Goal: Check status: Check status

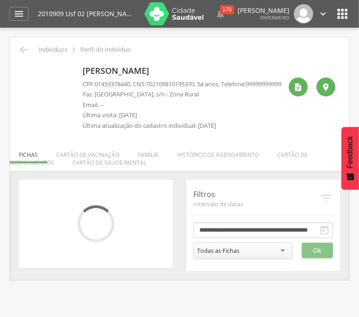
scroll to position [28, 0]
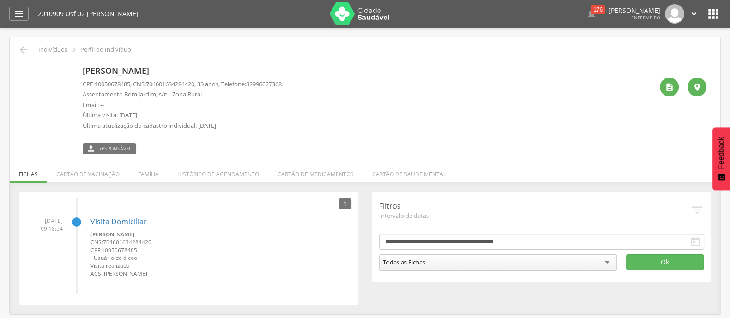
click at [24, 67] on img at bounding box center [24, 67] width 0 height 0
click at [121, 218] on link "Visita Domiciliar" at bounding box center [119, 222] width 56 height 10
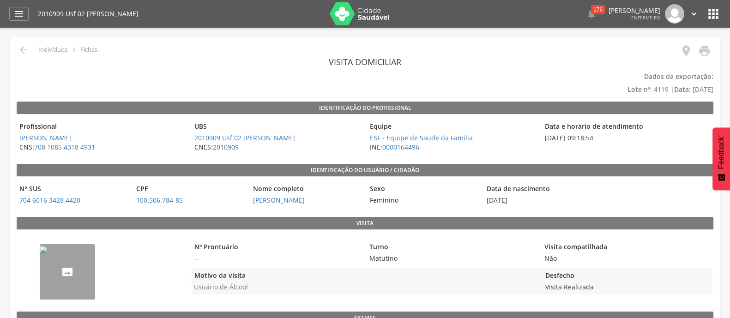
click at [47, 254] on img "--" at bounding box center [43, 249] width 7 height 7
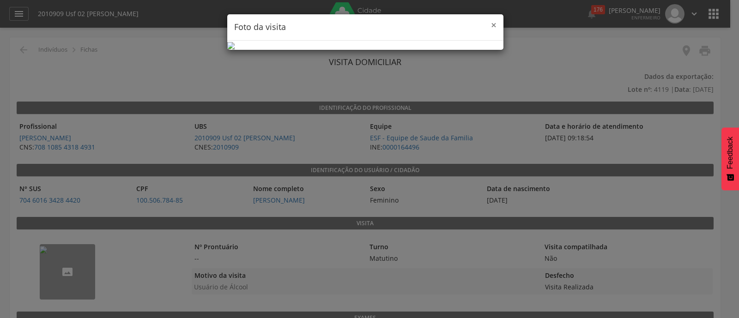
click at [491, 26] on span "×" at bounding box center [494, 24] width 6 height 13
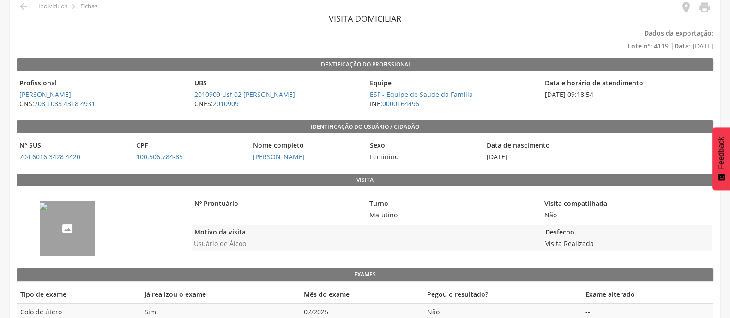
scroll to position [61, 0]
